Goal: Information Seeking & Learning: Learn about a topic

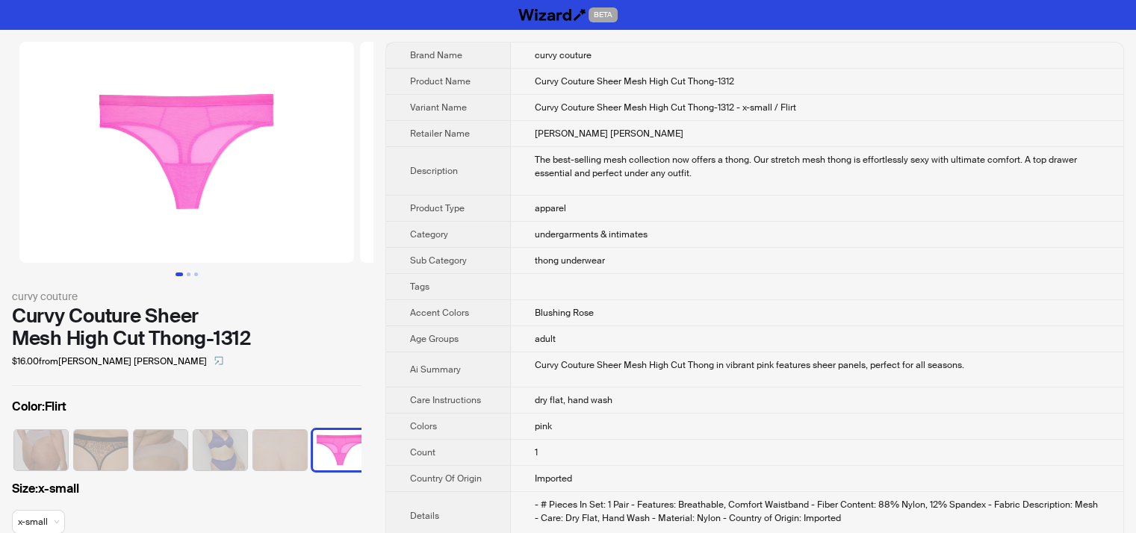
scroll to position [0, 277]
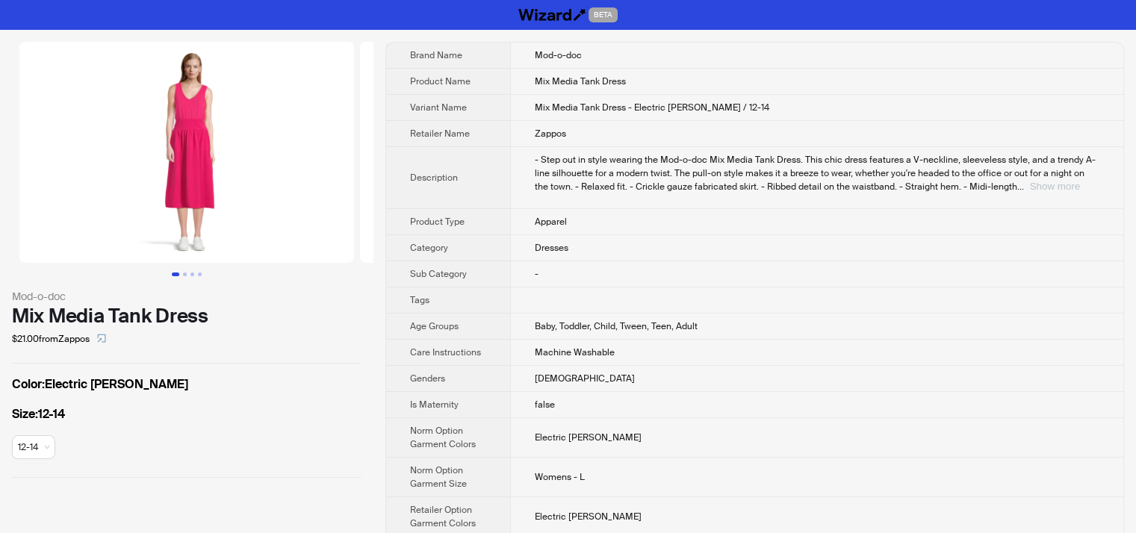
click at [1079, 182] on button "Show more" at bounding box center [1055, 186] width 50 height 11
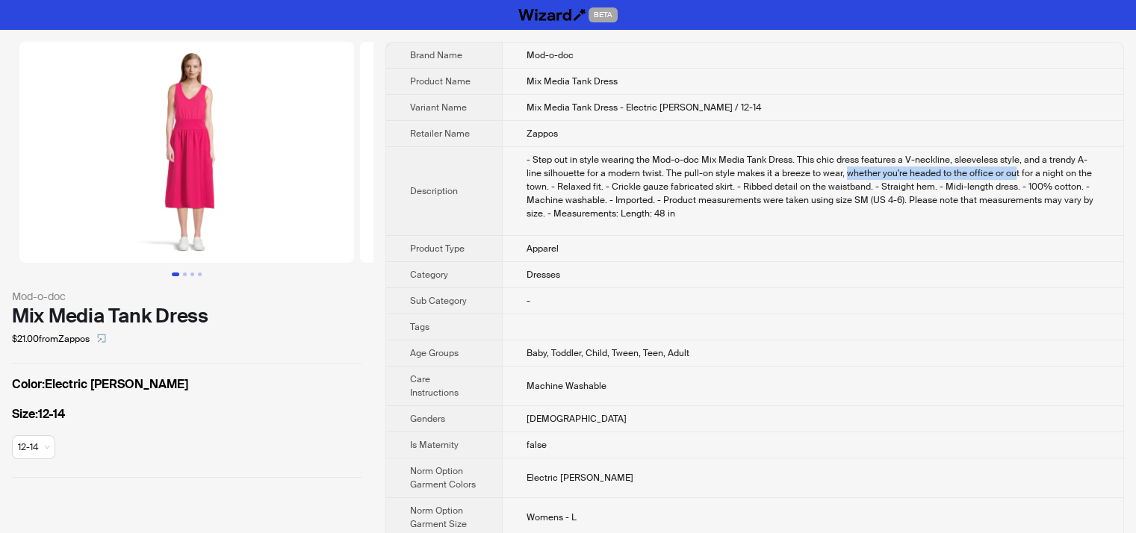
drag, startPoint x: 854, startPoint y: 171, endPoint x: 1025, endPoint y: 173, distance: 170.3
click at [1025, 173] on div "- Step out in style wearing the Mod-o-doc Mix Media Tank Dress. This chic dress…" at bounding box center [813, 186] width 573 height 67
